Goal: Find specific page/section: Find specific page/section

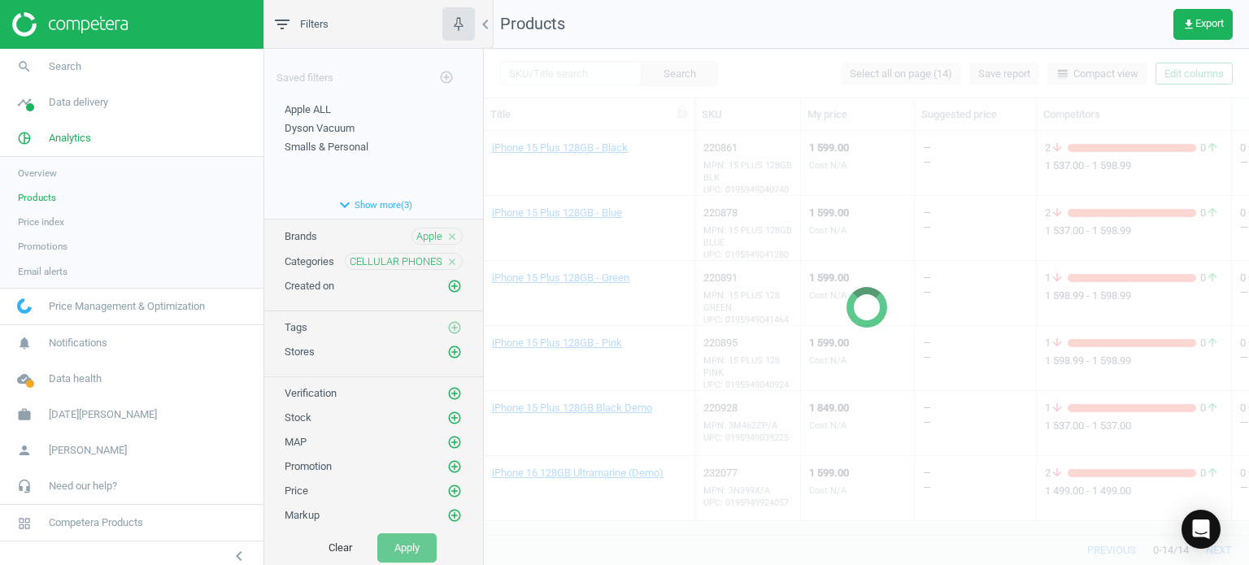
scroll to position [518, 0]
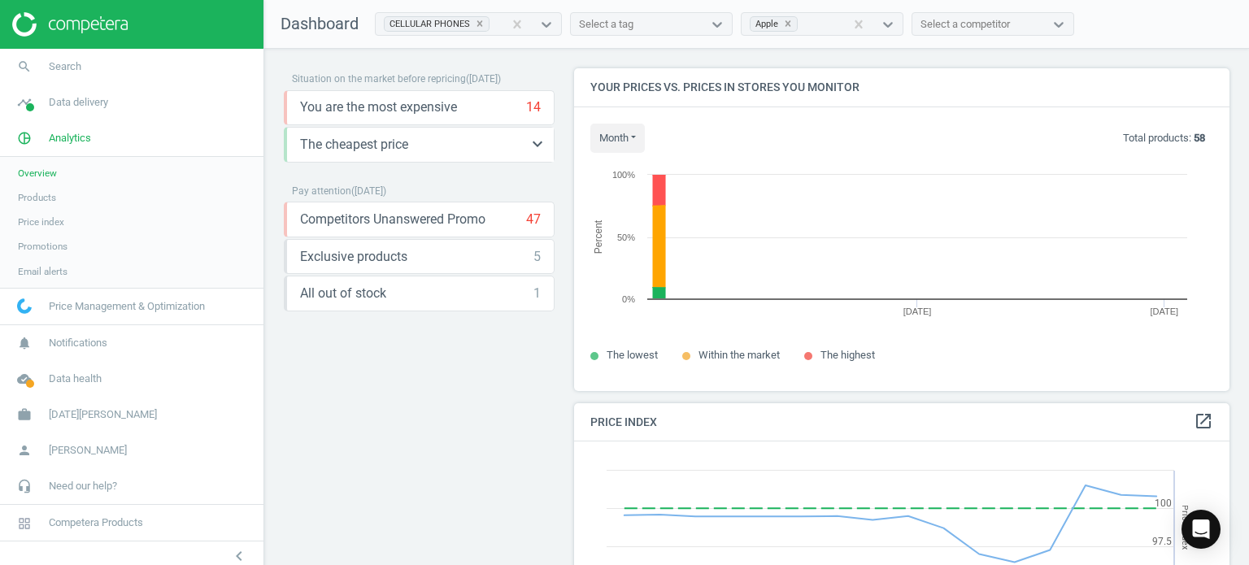
scroll to position [399, 668]
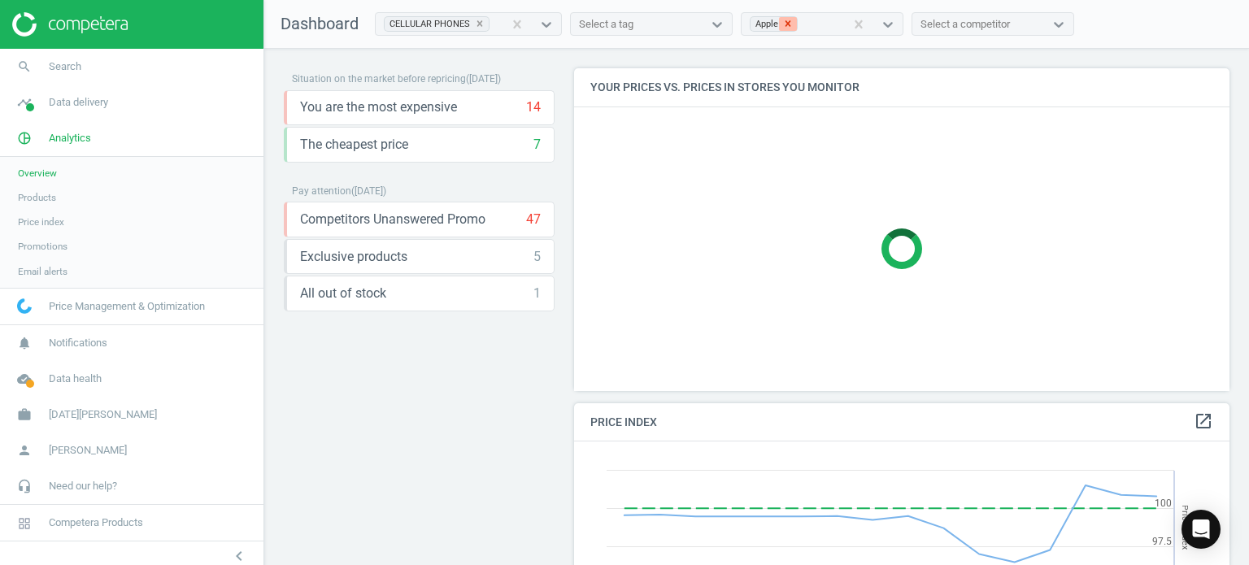
click at [784, 25] on icon at bounding box center [787, 23] width 11 height 11
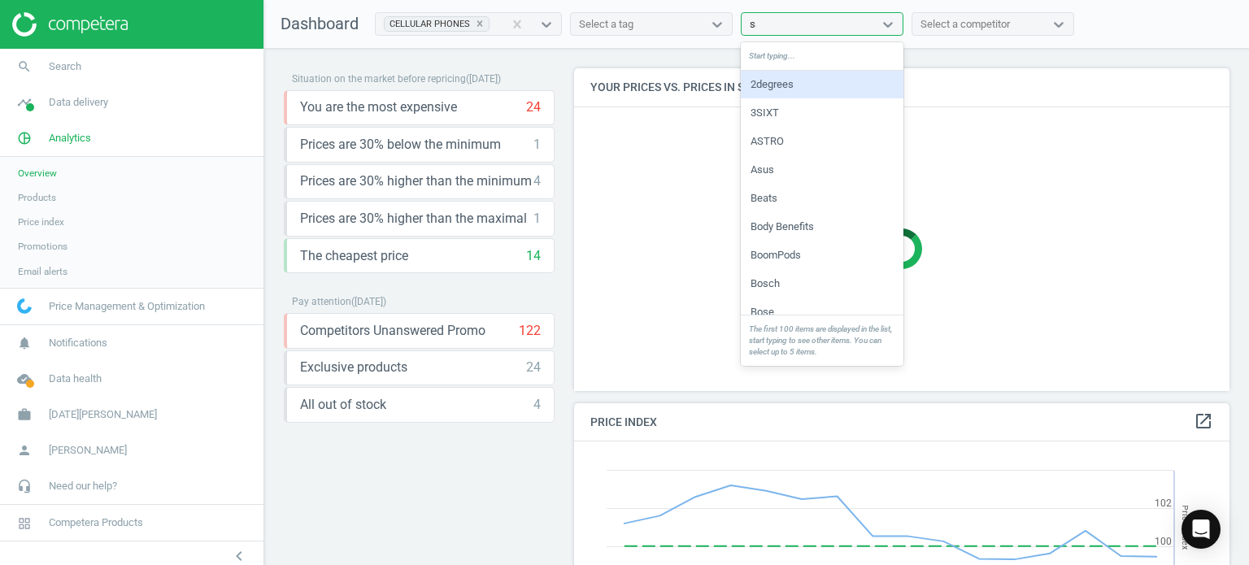
type input "[PERSON_NAME]"
click at [794, 82] on div "Samsung" at bounding box center [822, 85] width 163 height 28
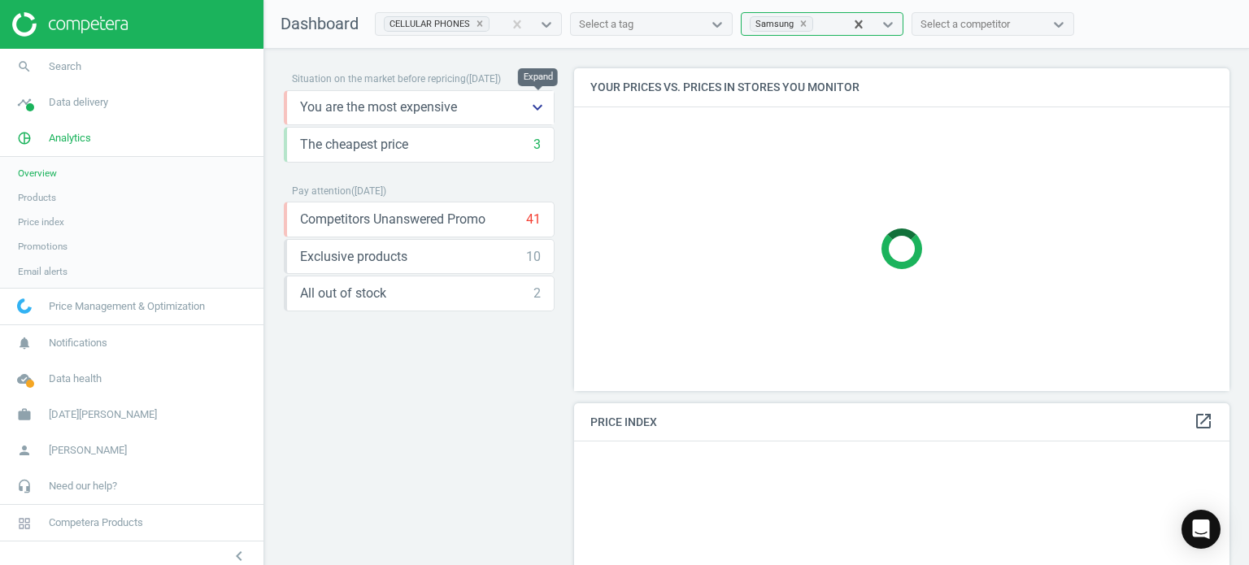
click at [543, 107] on icon "keyboard_arrow_down" at bounding box center [538, 108] width 20 height 20
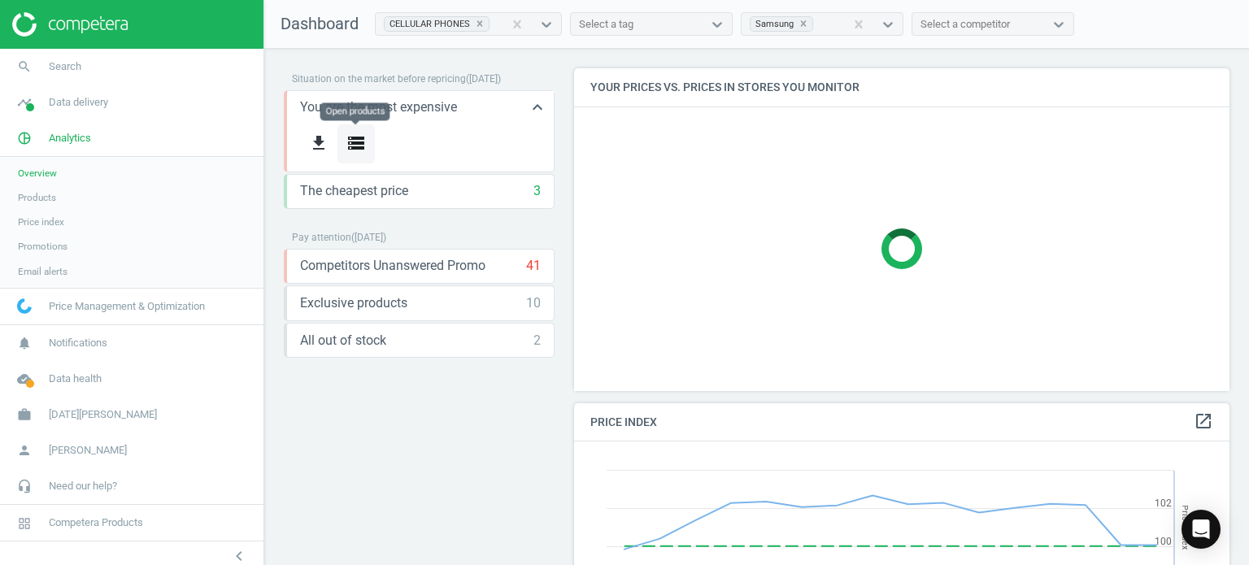
click at [362, 141] on icon "storage" at bounding box center [356, 143] width 20 height 20
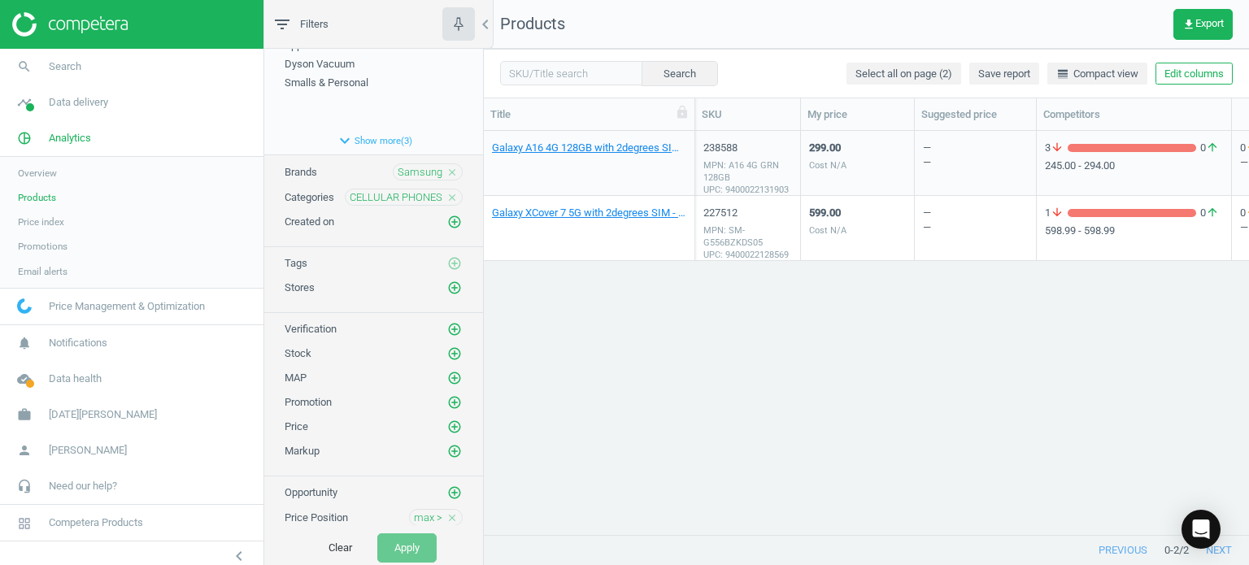
scroll to position [100, 0]
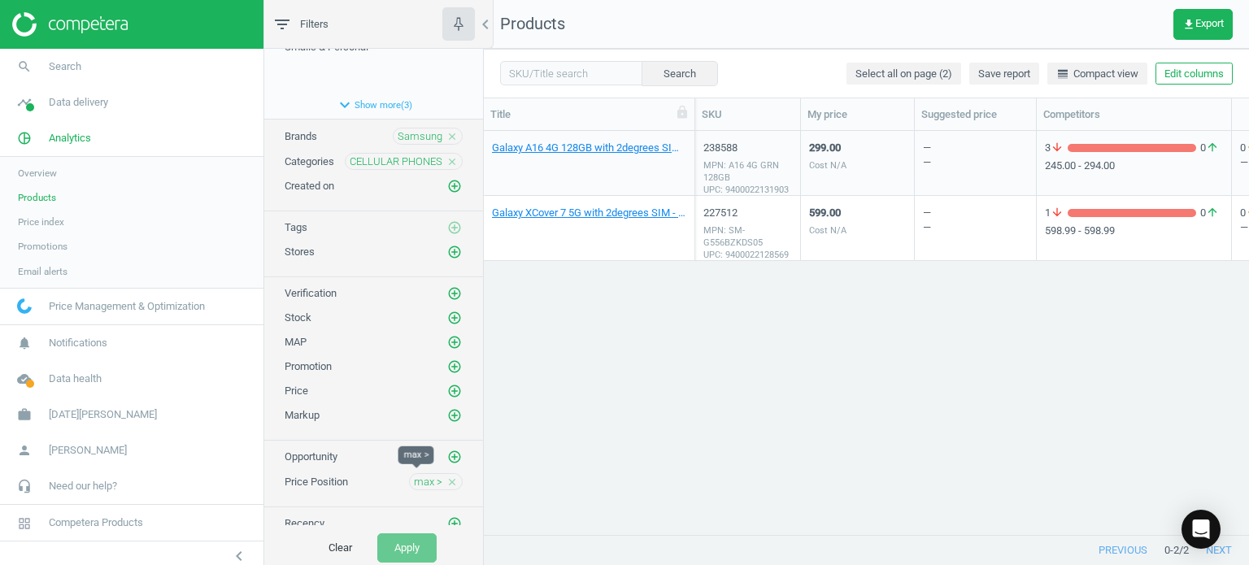
click at [414, 477] on span "max >" at bounding box center [428, 482] width 28 height 15
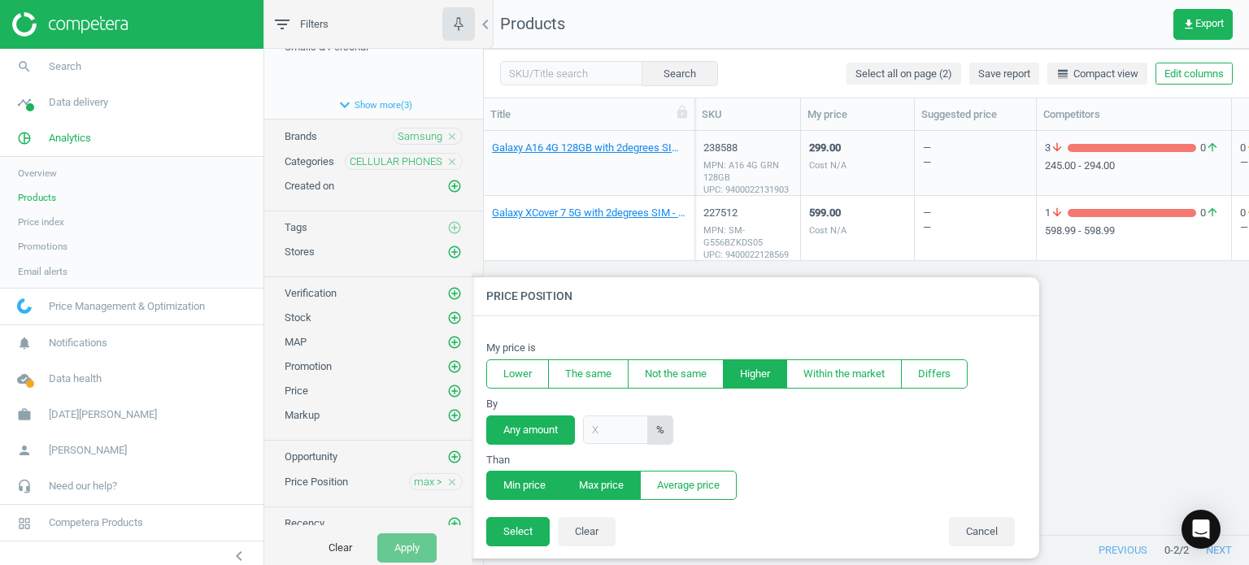
click at [506, 484] on button "Min price" at bounding box center [524, 485] width 76 height 29
click at [537, 537] on button "Select" at bounding box center [517, 531] width 63 height 29
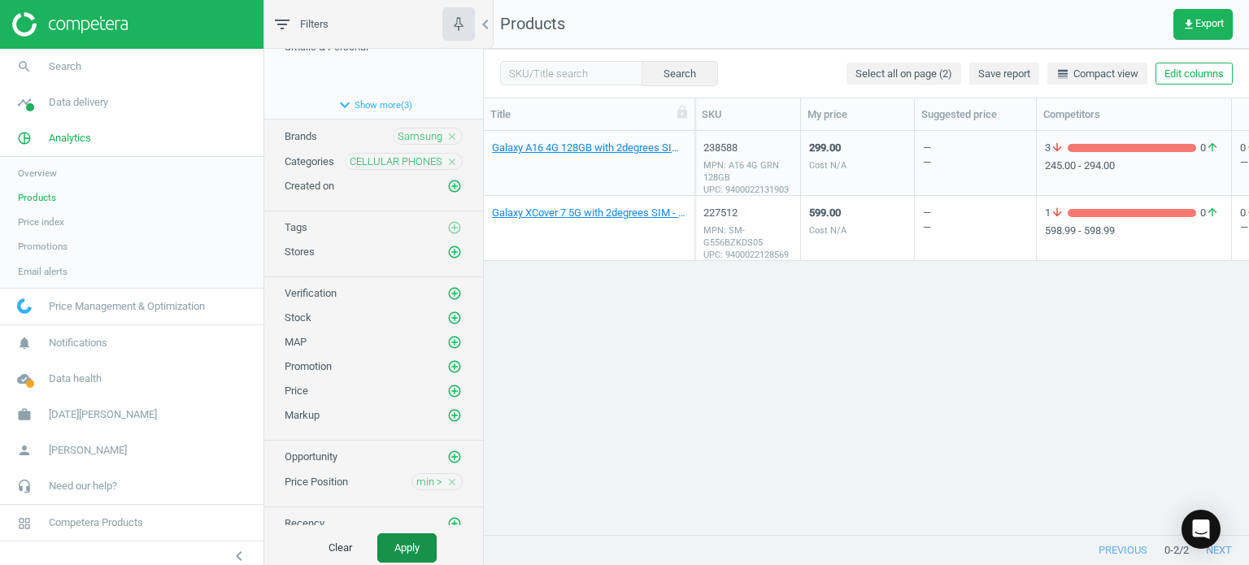
click at [410, 542] on button "Apply" at bounding box center [406, 547] width 59 height 29
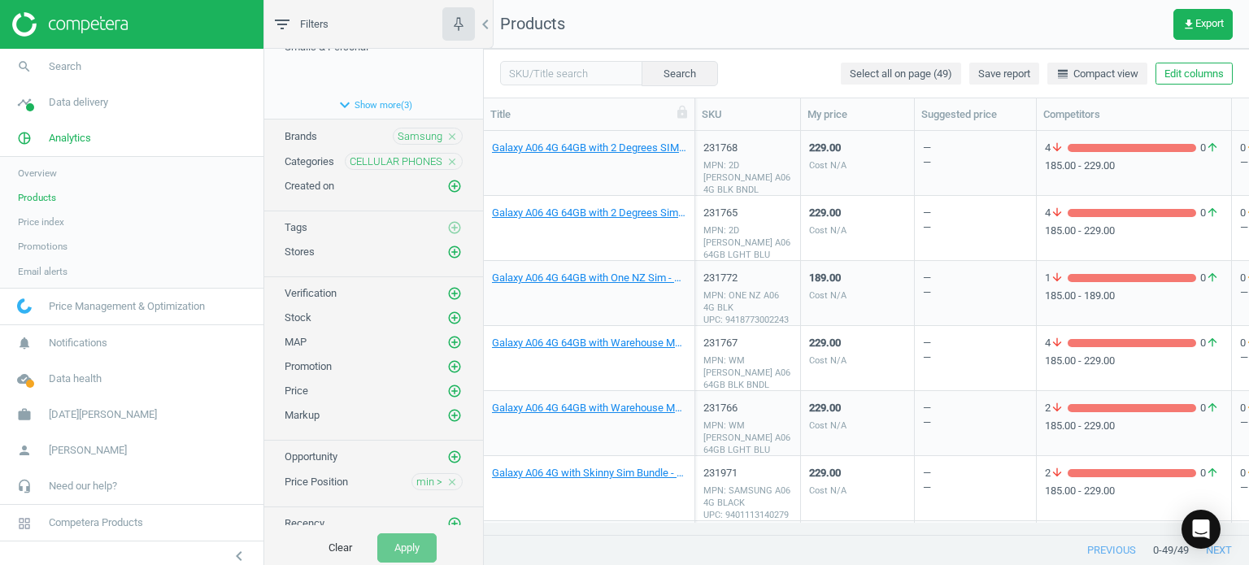
scroll to position [519, 0]
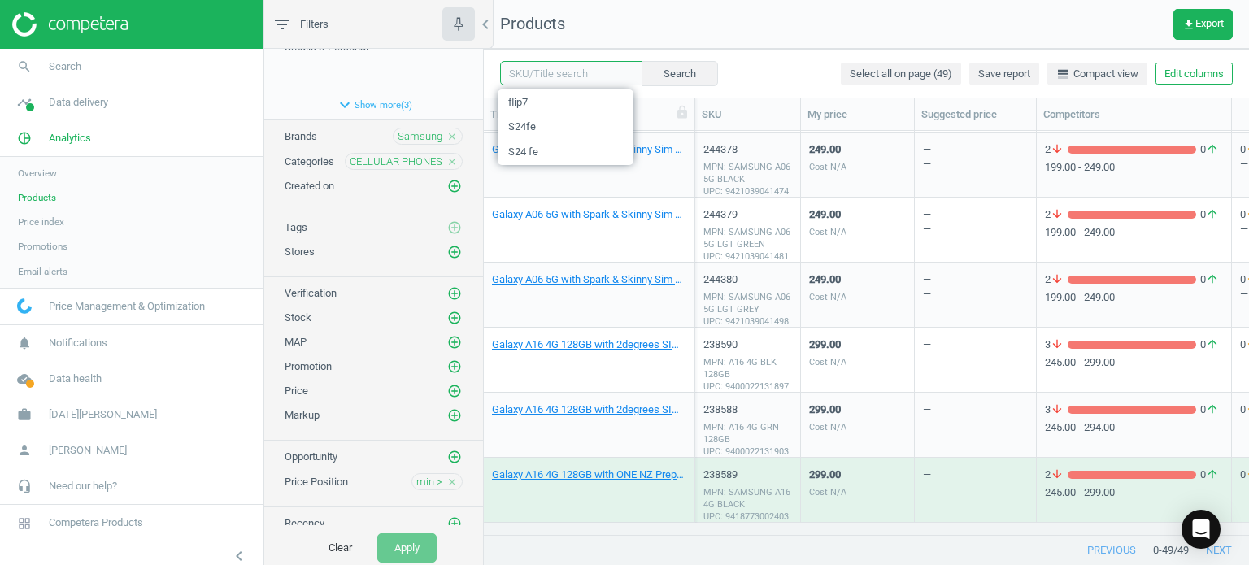
click at [585, 77] on input "text" at bounding box center [571, 73] width 142 height 24
type input "ultra"
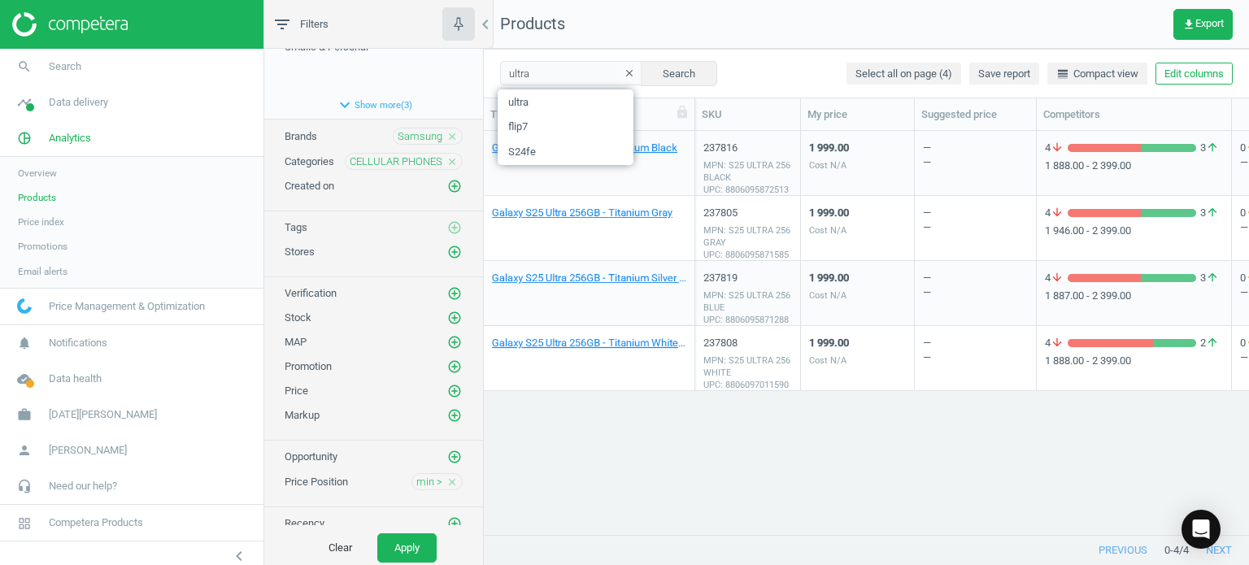
click at [950, 434] on div "Galaxy S25 Ultra 256GB - Titanium Black 237816 MPN: S25 ULTRA 256 BLACK UPC: 88…" at bounding box center [866, 327] width 765 height 392
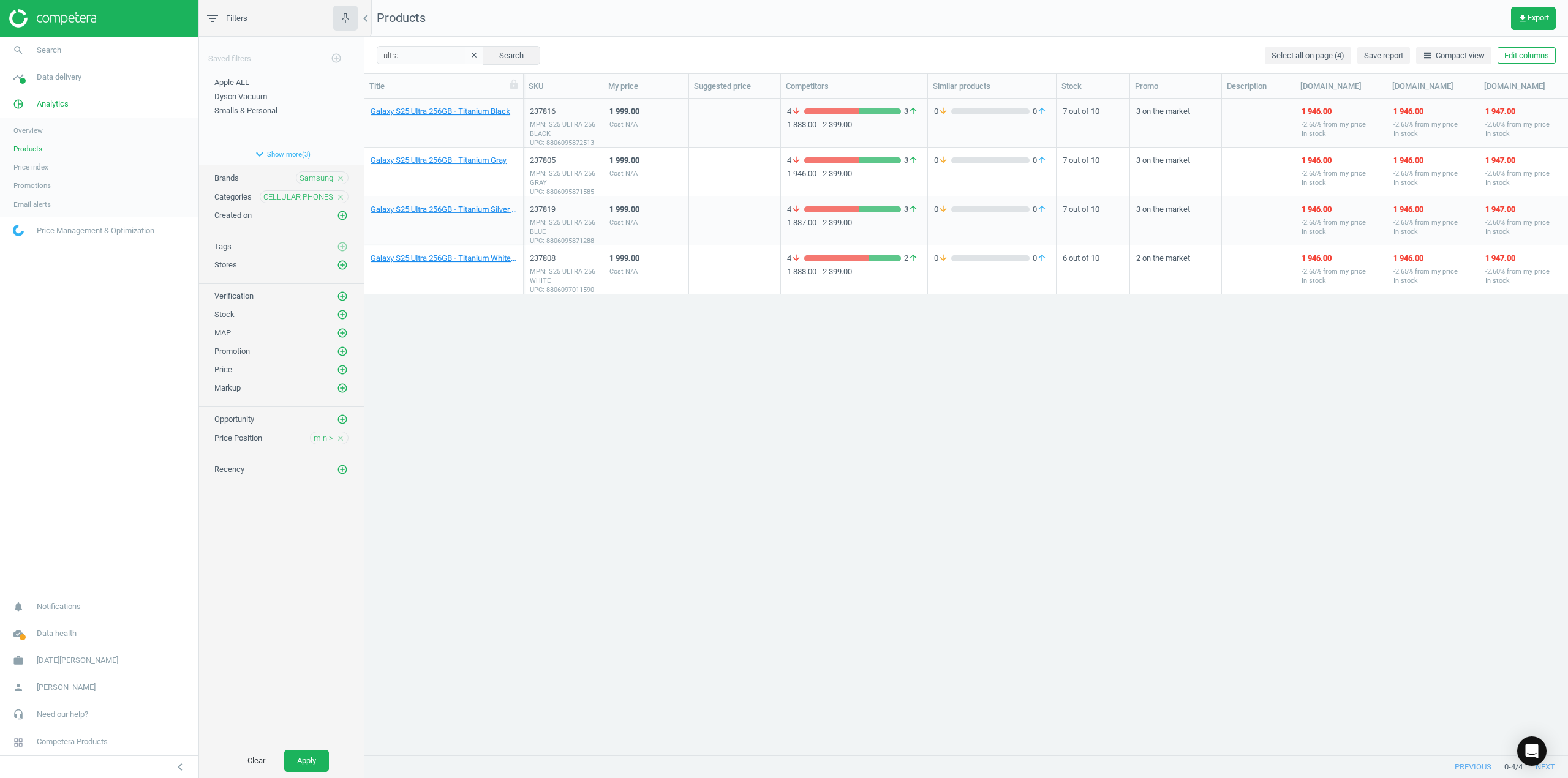
scroll to position [638, 1194]
click at [340, 175] on icon "close" at bounding box center [340, 178] width 8 height 8
click at [470, 52] on icon "clear" at bounding box center [474, 54] width 8 height 8
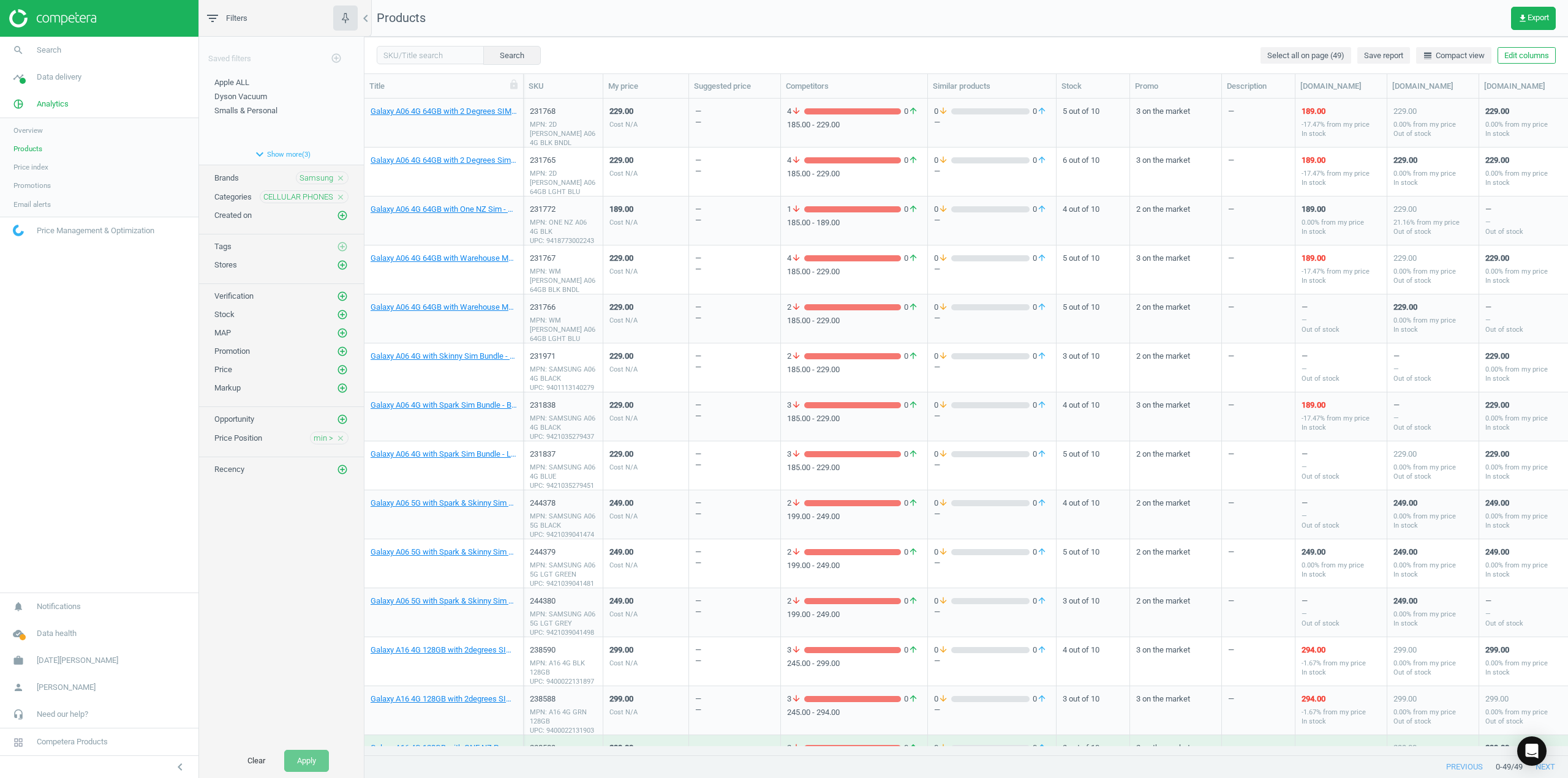
scroll to position [38, 0]
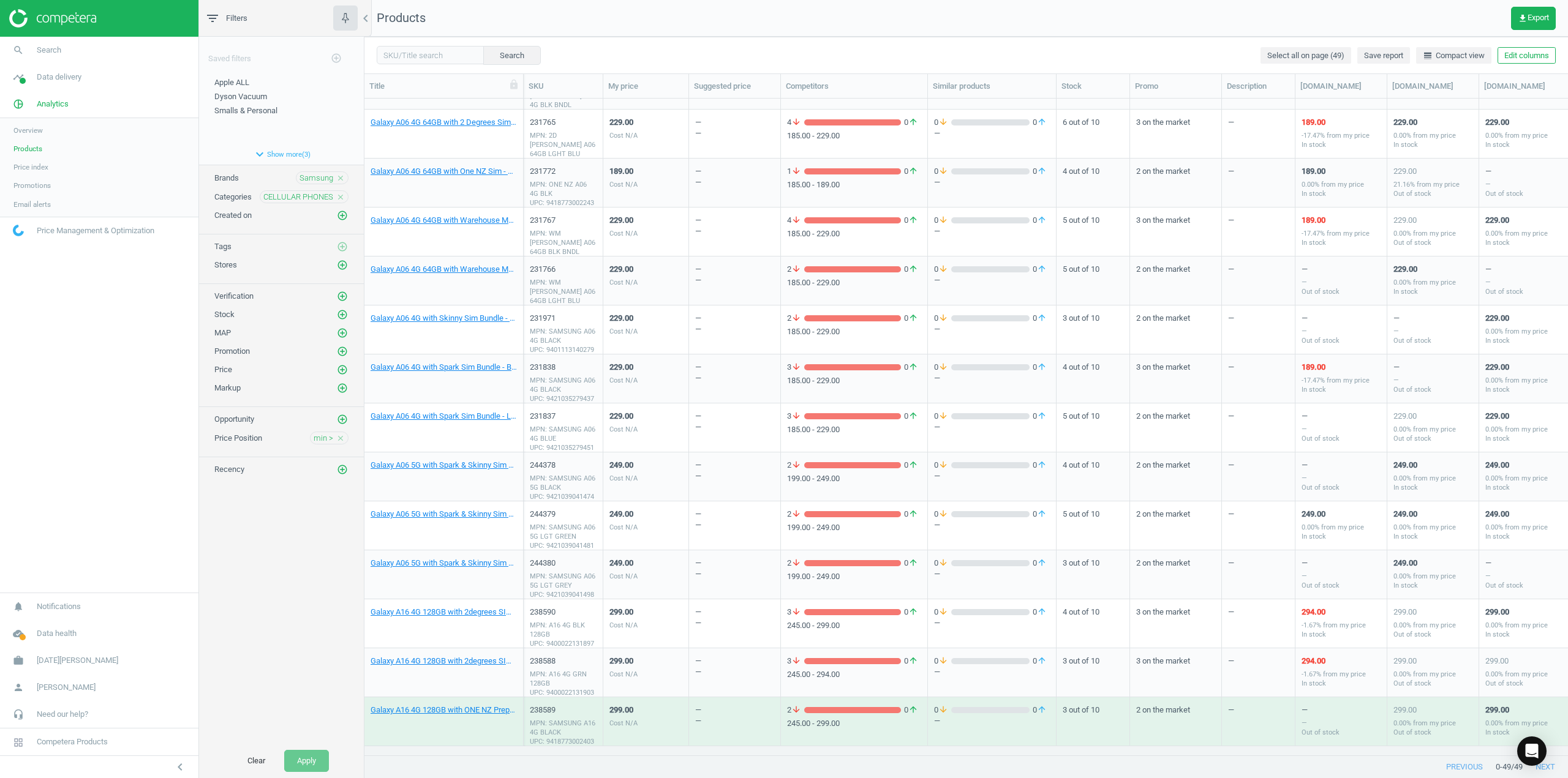
click at [344, 178] on icon "close" at bounding box center [340, 178] width 8 height 8
click at [343, 177] on icon "add_circle_outline" at bounding box center [342, 177] width 11 height 11
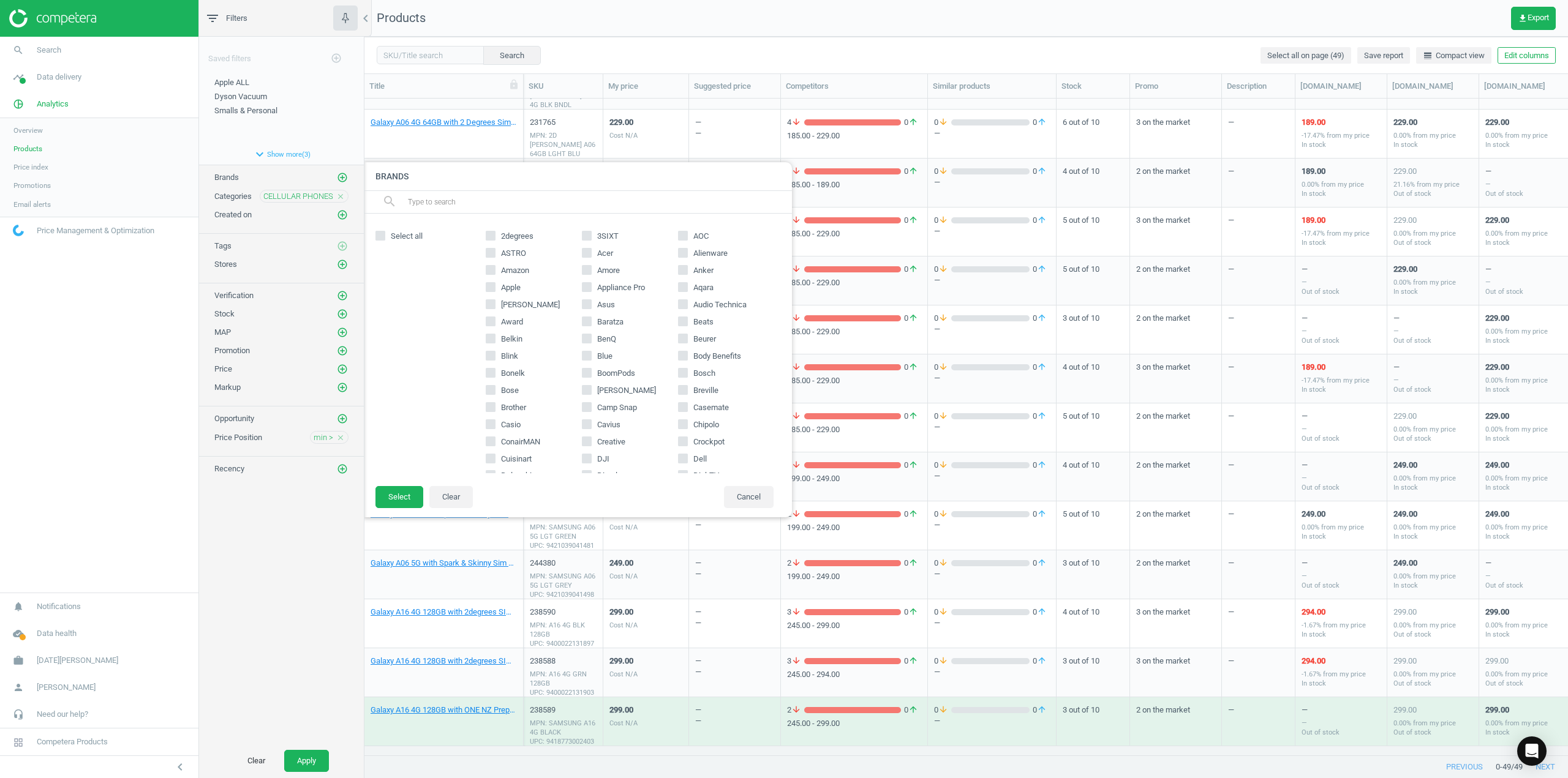
click at [493, 287] on input "Apple" at bounding box center [490, 287] width 8 height 8
checkbox input "true"
click at [411, 425] on button "Select" at bounding box center [398, 497] width 47 height 22
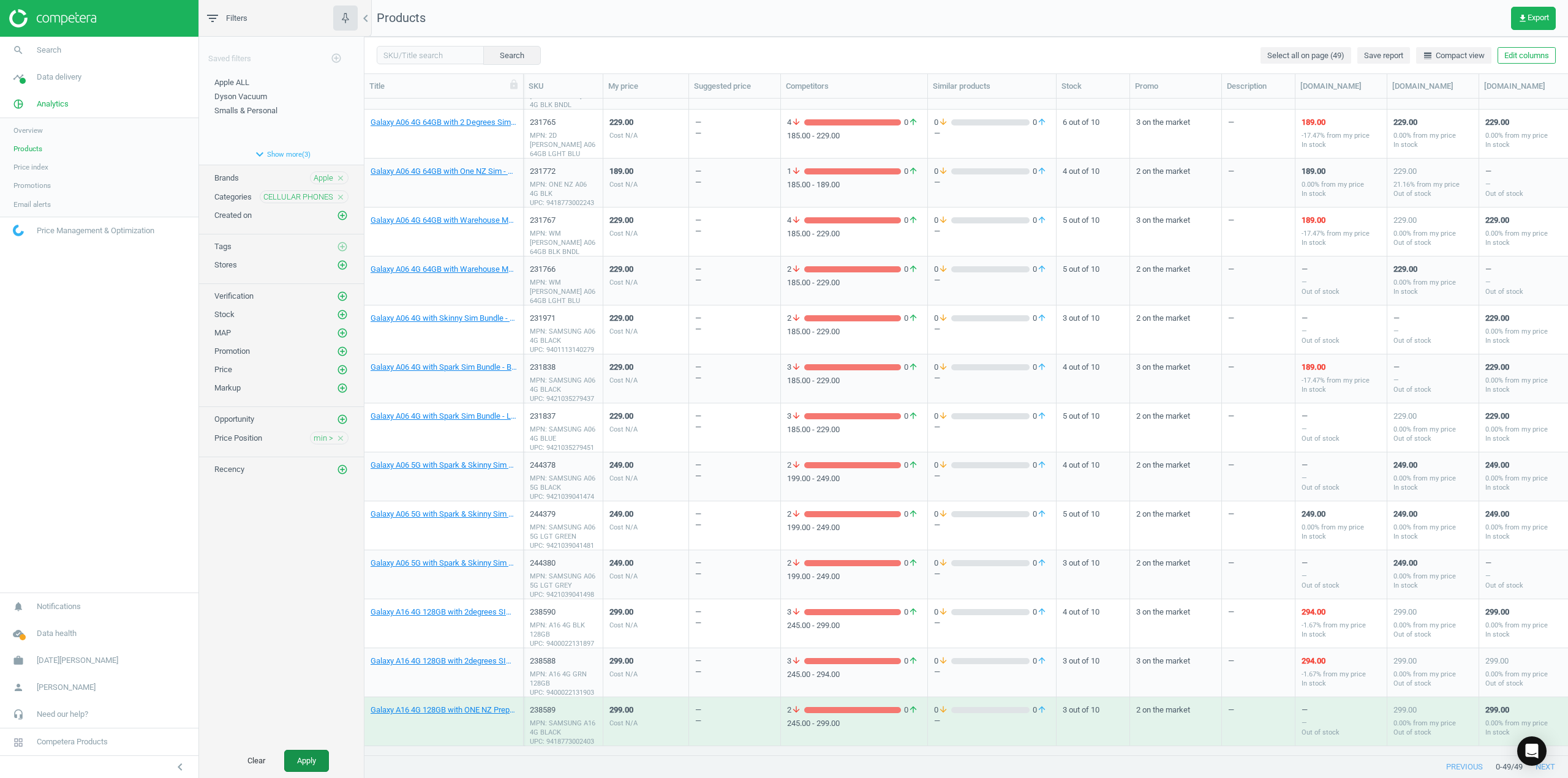
click at [312, 425] on button "Apply" at bounding box center [306, 761] width 44 height 22
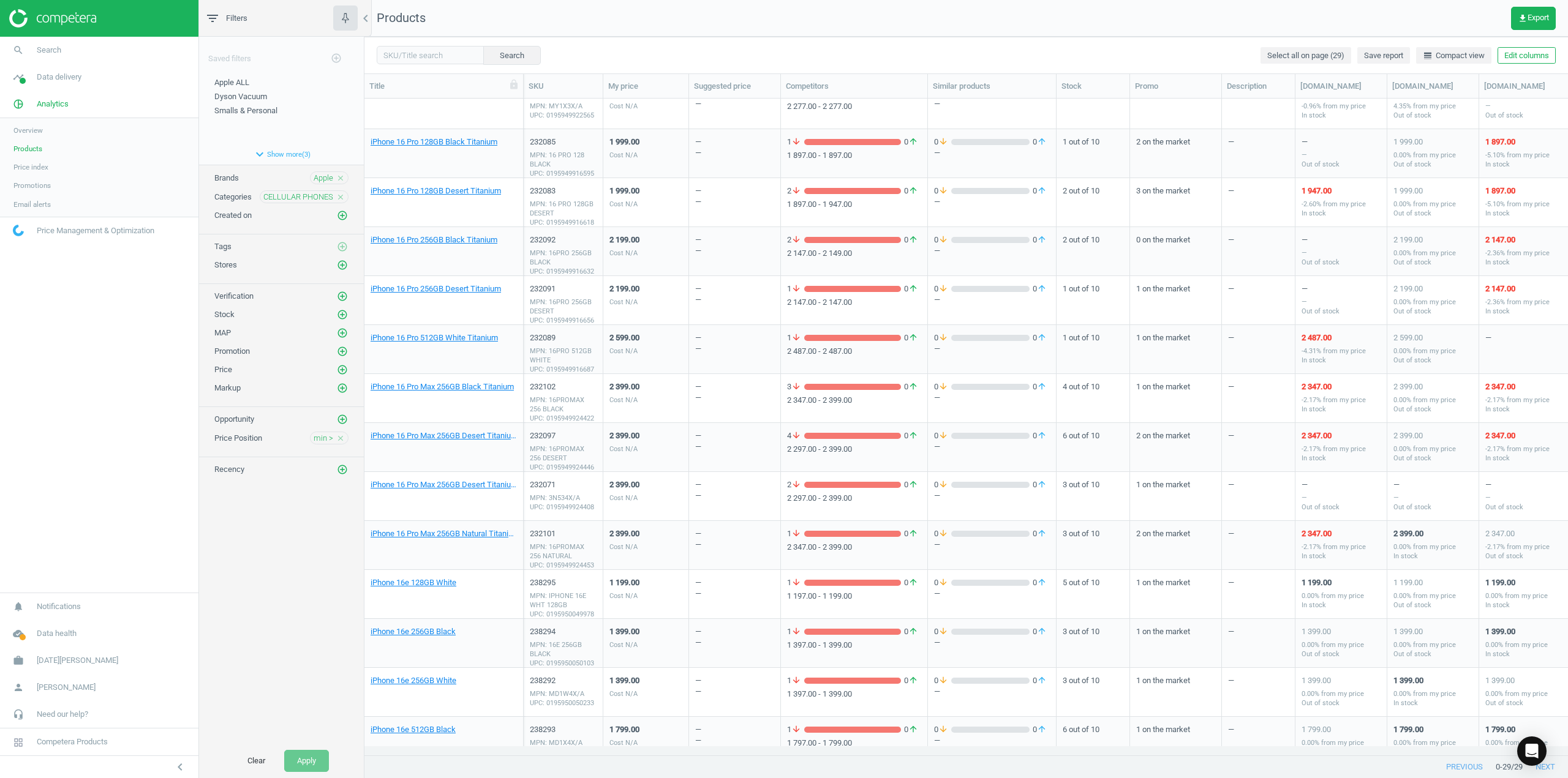
scroll to position [773, 0]
